Goal: Find contact information: Find contact information

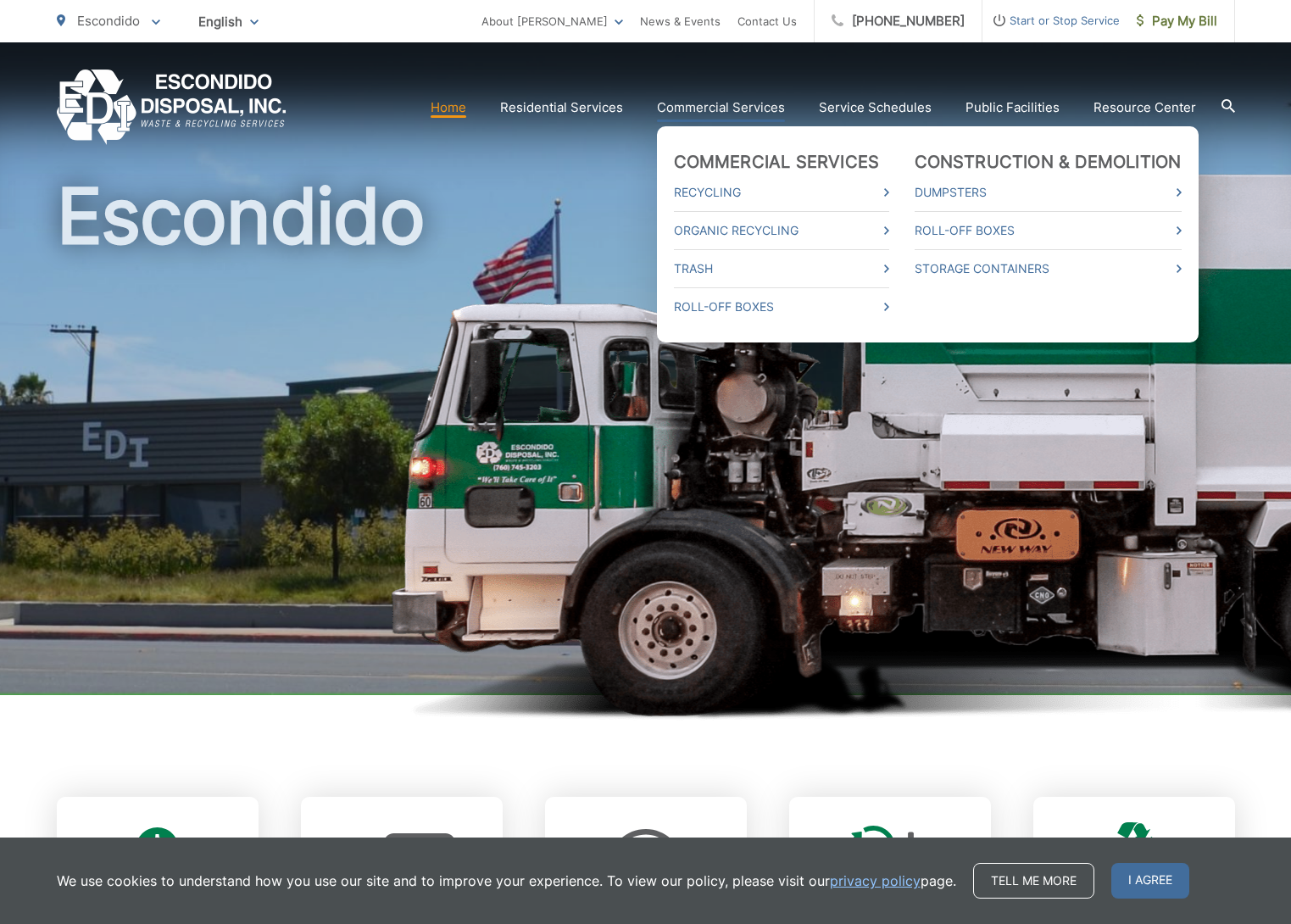
scroll to position [48, 0]
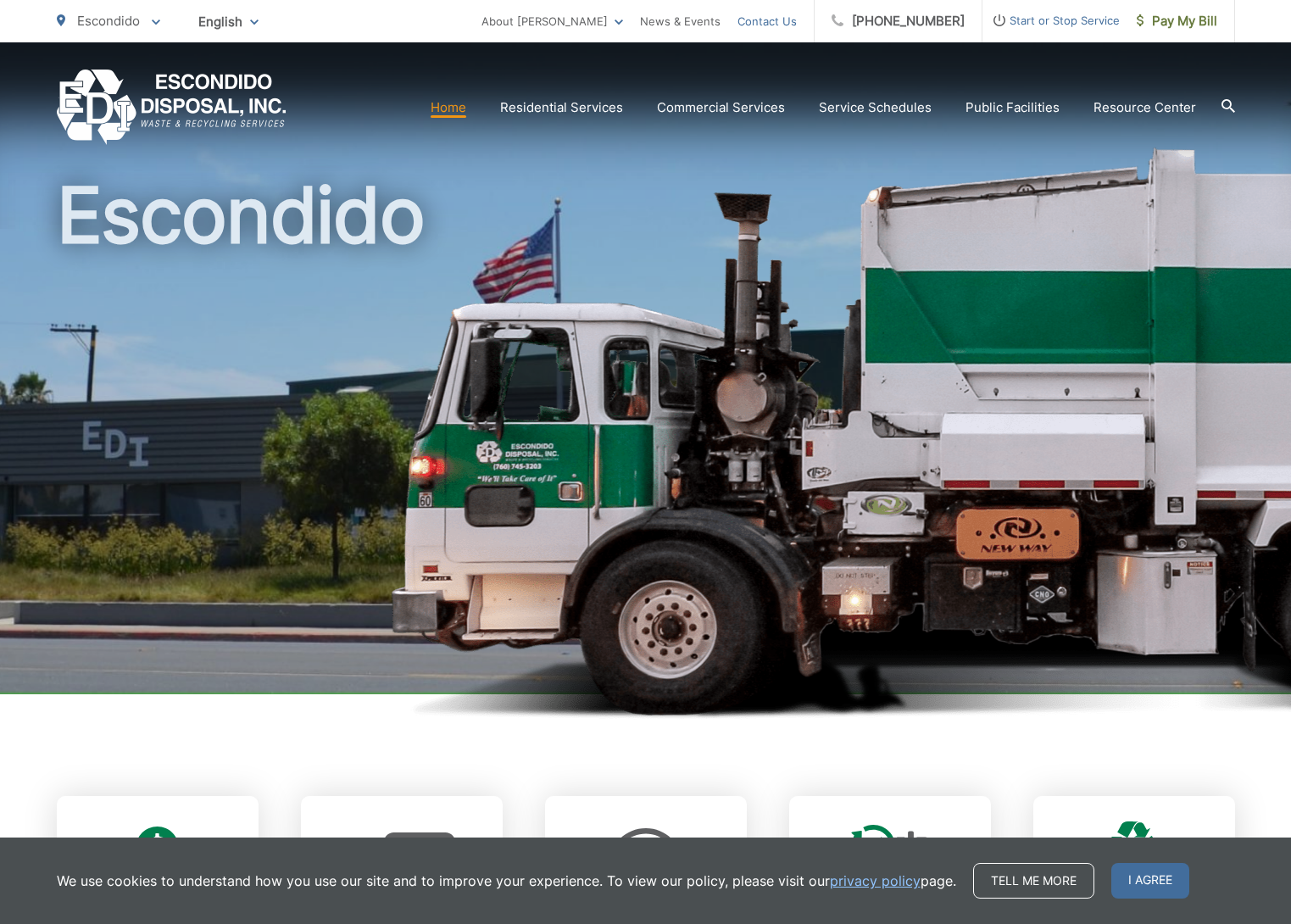
click at [793, 18] on link "Contact Us" at bounding box center [767, 21] width 59 height 21
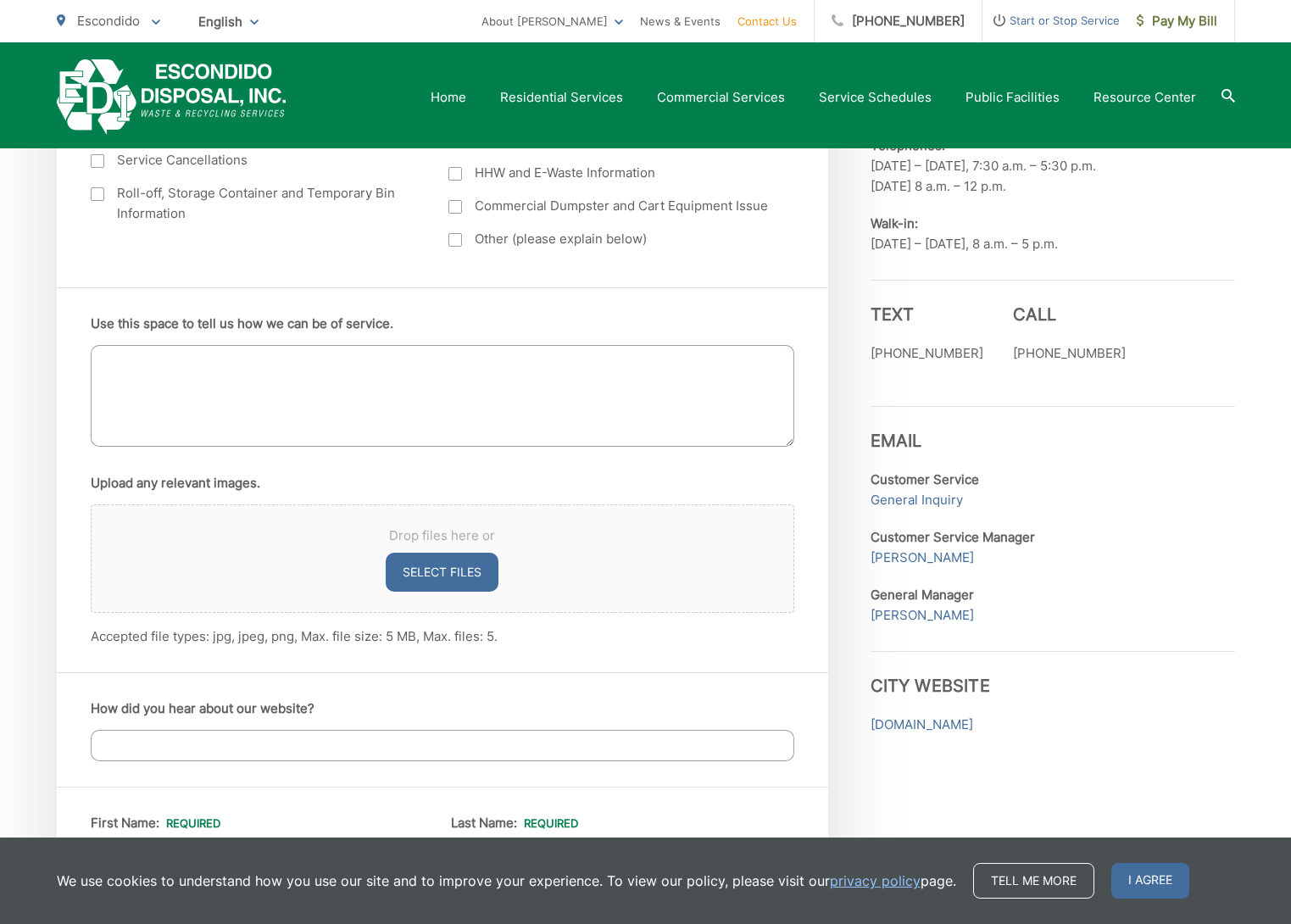
scroll to position [848, 0]
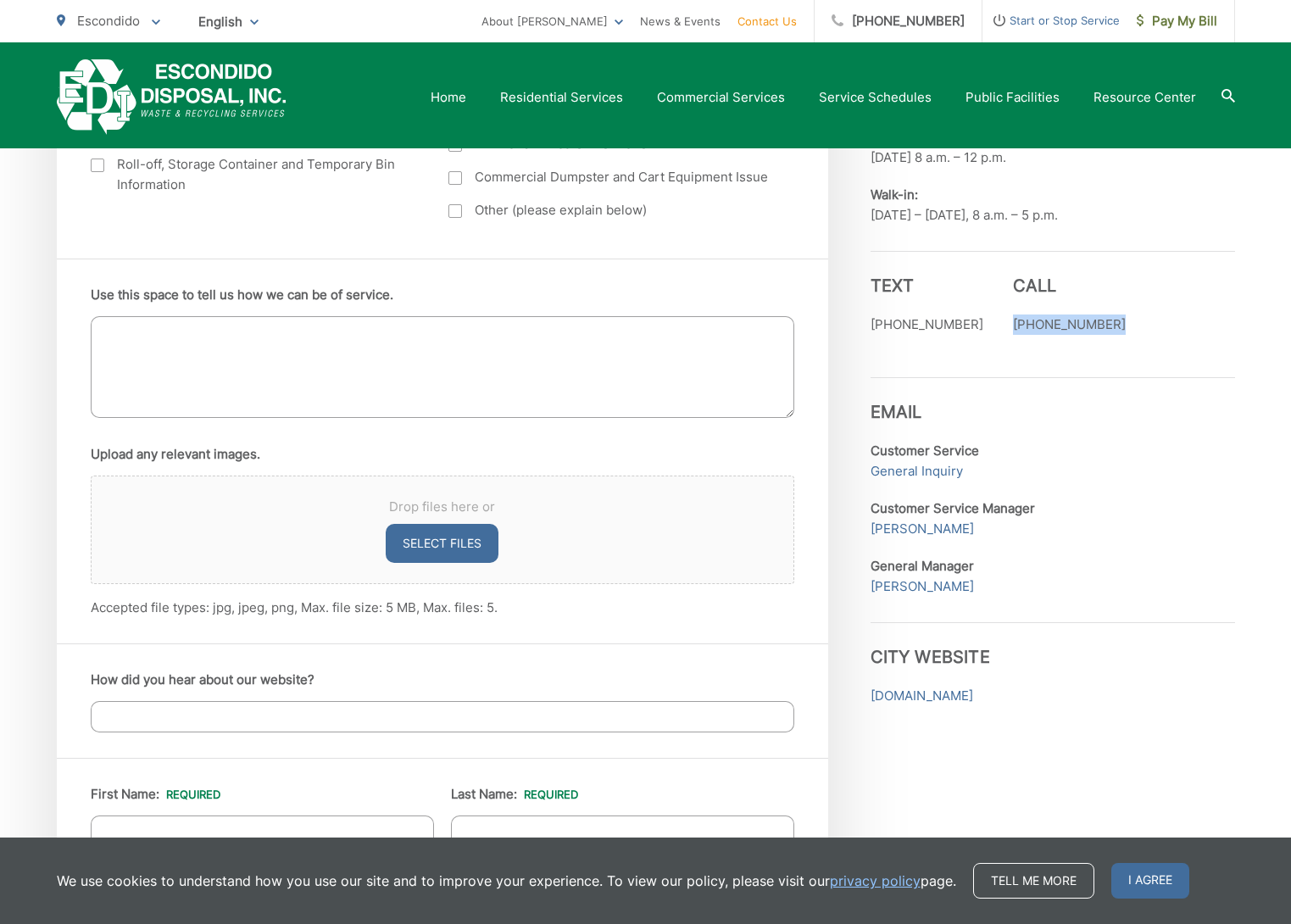
drag, startPoint x: 990, startPoint y: 319, endPoint x: 1107, endPoint y: 319, distance: 117.0
click at [1107, 319] on div "Text (760) 705-1797 Call (760) 745-3203" at bounding box center [1053, 301] width 364 height 100
copy p "[PHONE_NUMBER]"
click at [159, 21] on icon at bounding box center [155, 22] width 8 height 5
